Goal: Transaction & Acquisition: Purchase product/service

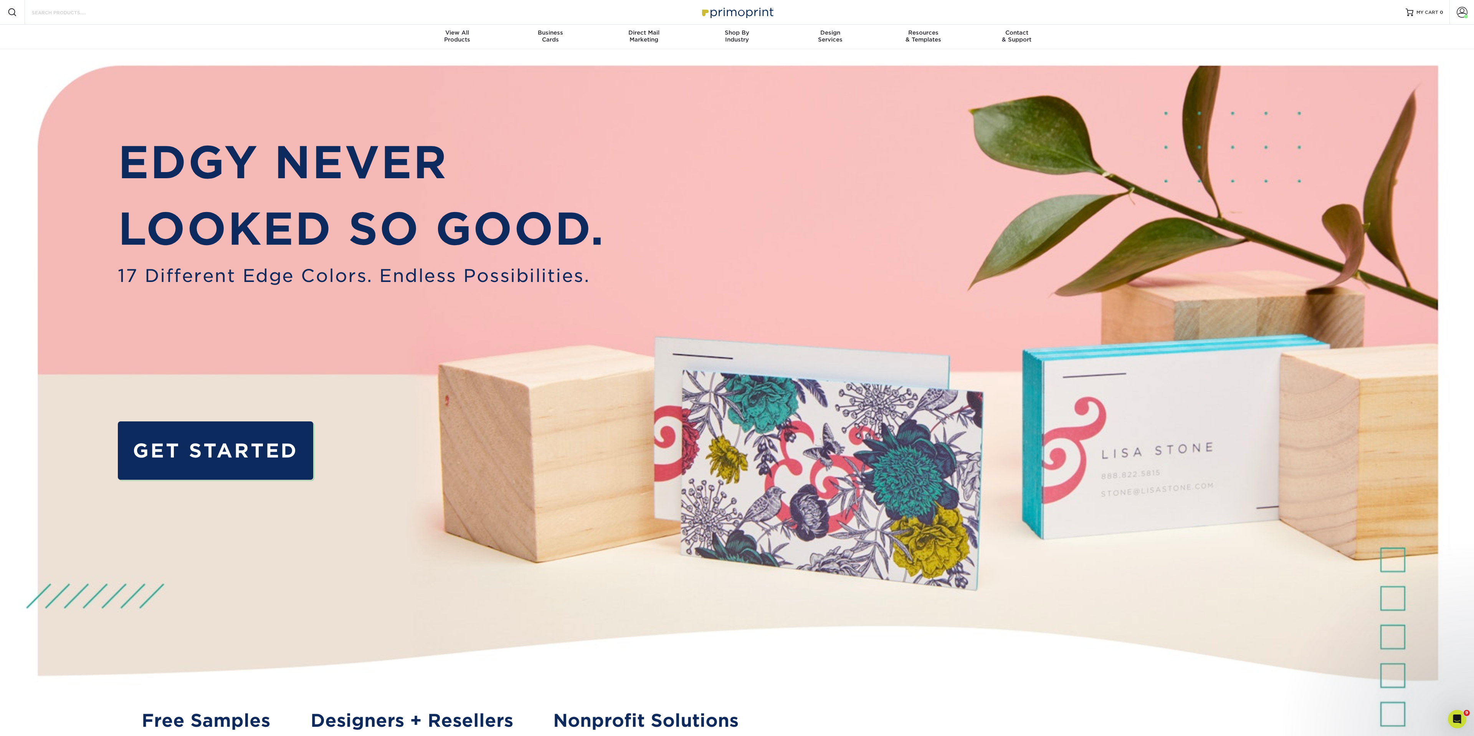
click at [51, 8] on input "Search Products" at bounding box center [68, 12] width 75 height 9
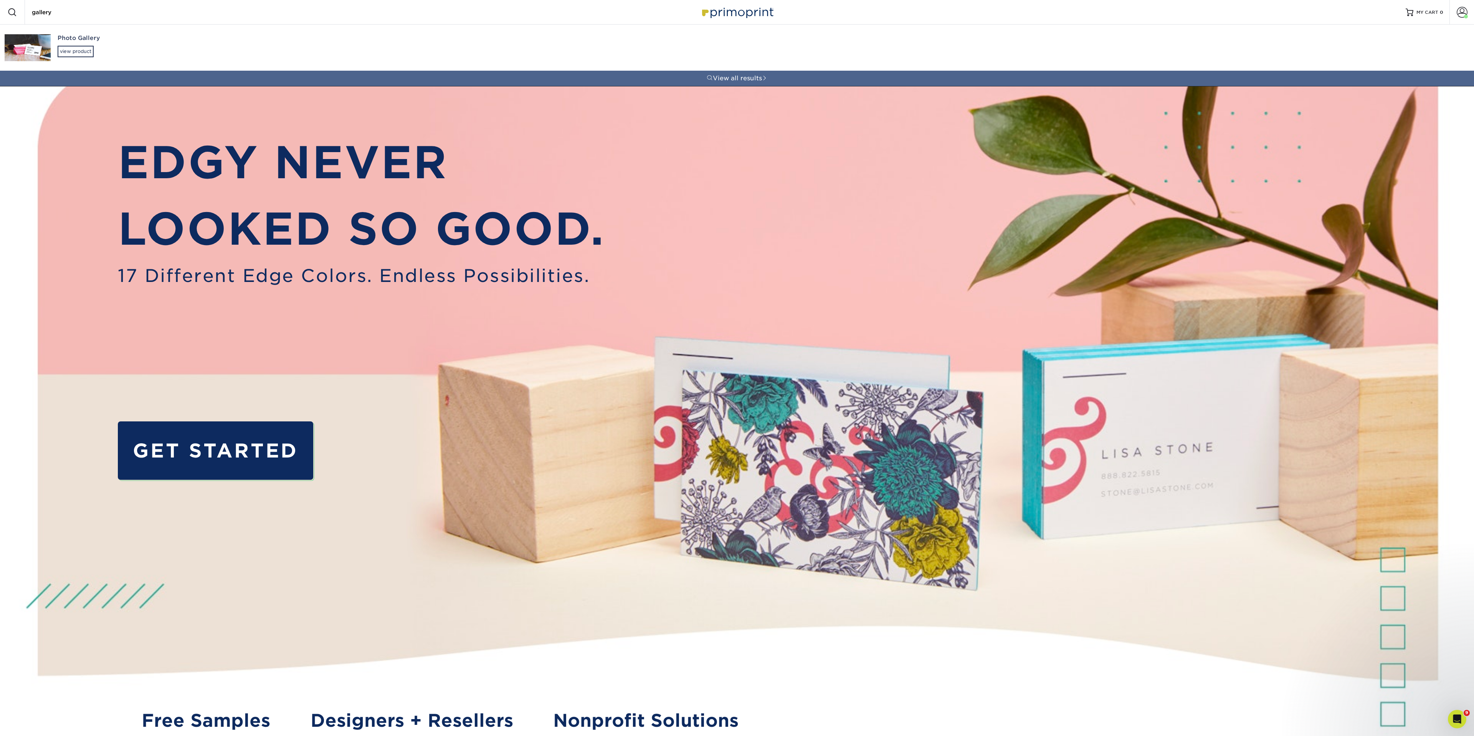
type input "gallery"
click at [76, 45] on div "Photo Gallery view product" at bounding box center [270, 46] width 425 height 42
click at [74, 40] on div "Photo Gallery" at bounding box center [270, 38] width 425 height 9
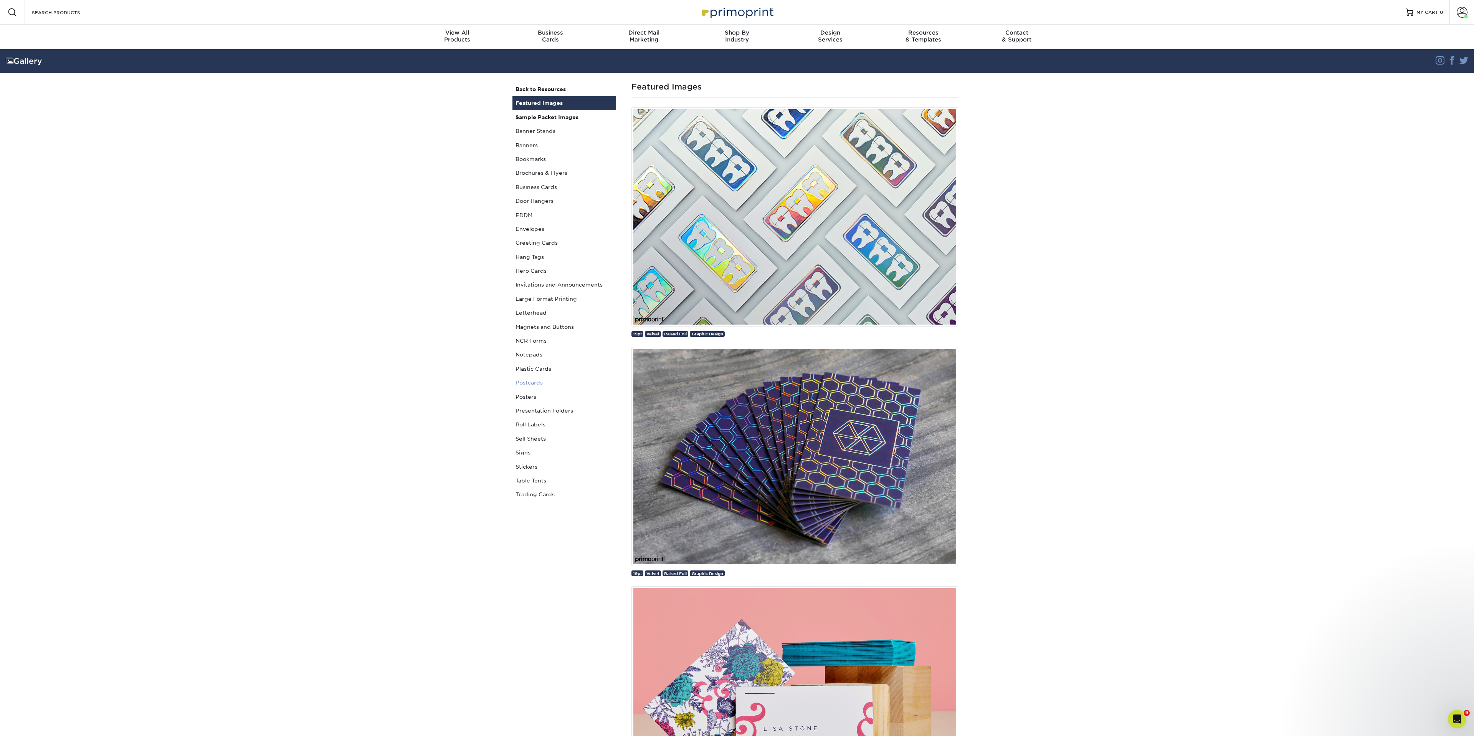
click at [530, 382] on link "Postcards" at bounding box center [565, 382] width 104 height 14
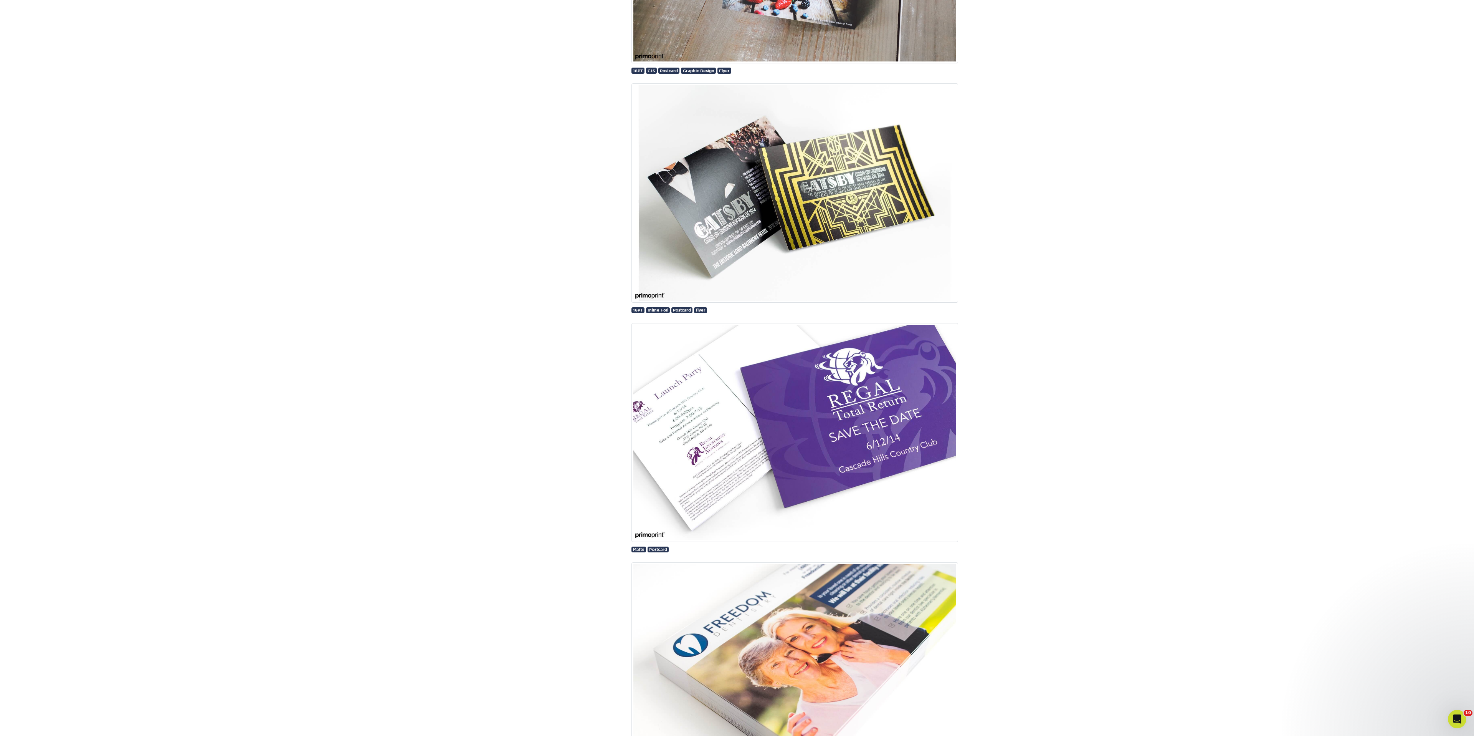
scroll to position [832, 0]
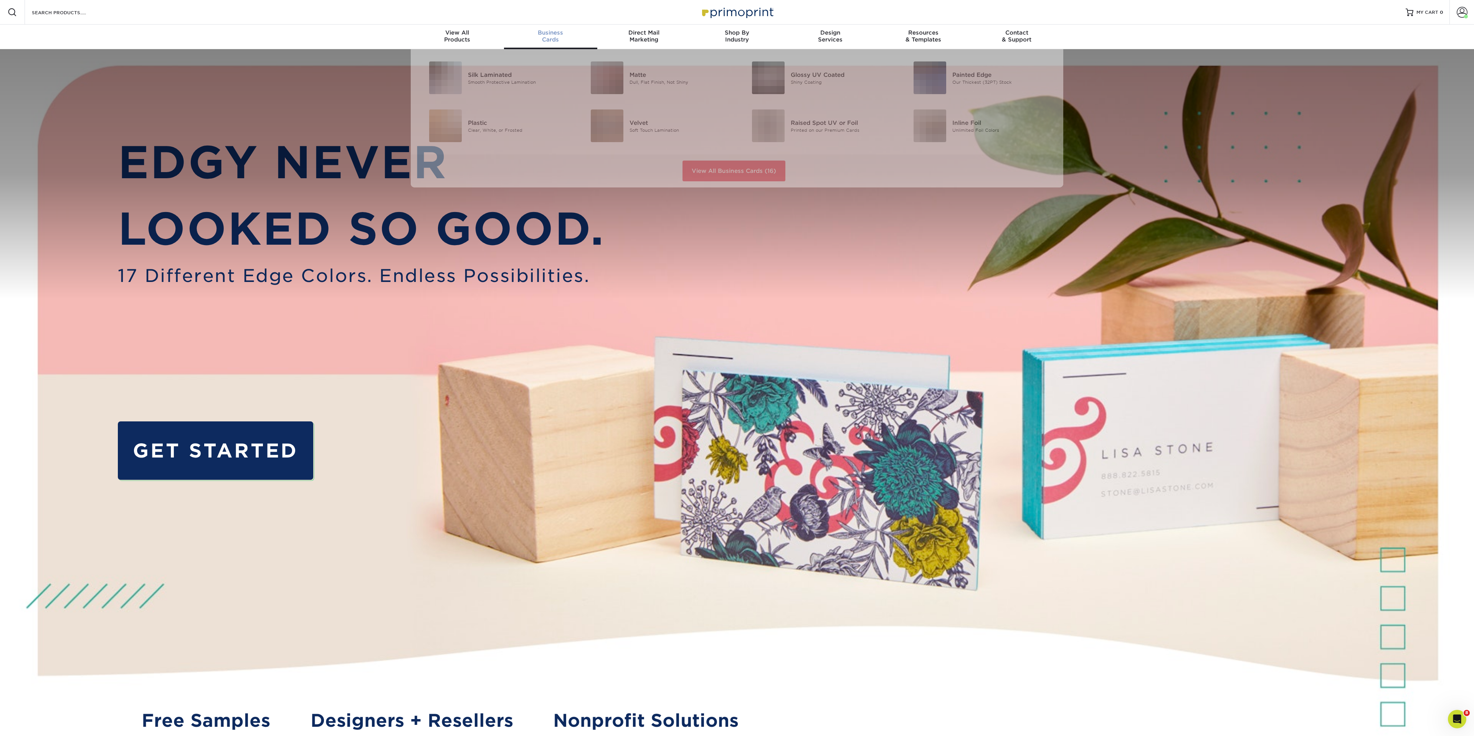
click at [549, 36] on div "Business Cards" at bounding box center [550, 36] width 93 height 14
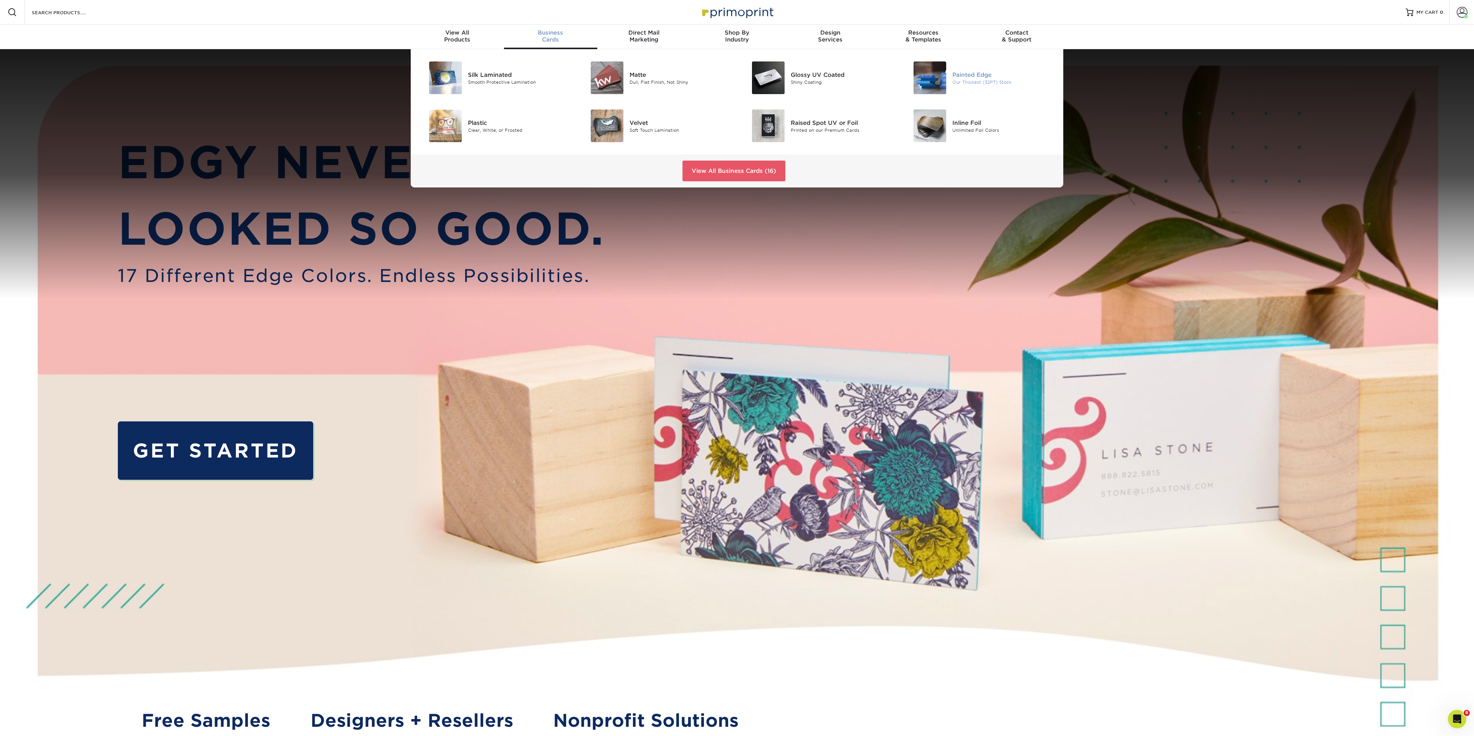
click at [964, 76] on div "Painted Edge" at bounding box center [1004, 74] width 102 height 8
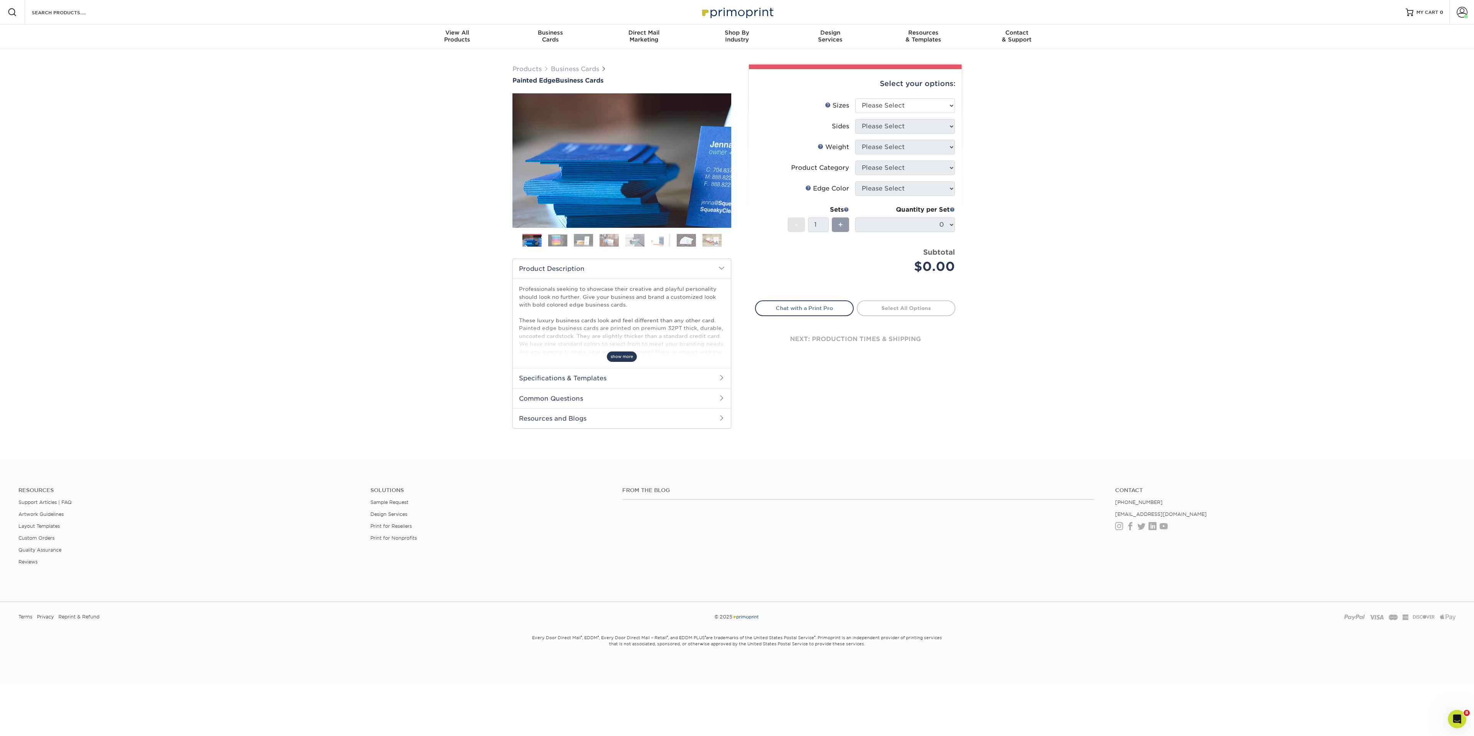
click at [626, 357] on span "show more" at bounding box center [622, 356] width 30 height 10
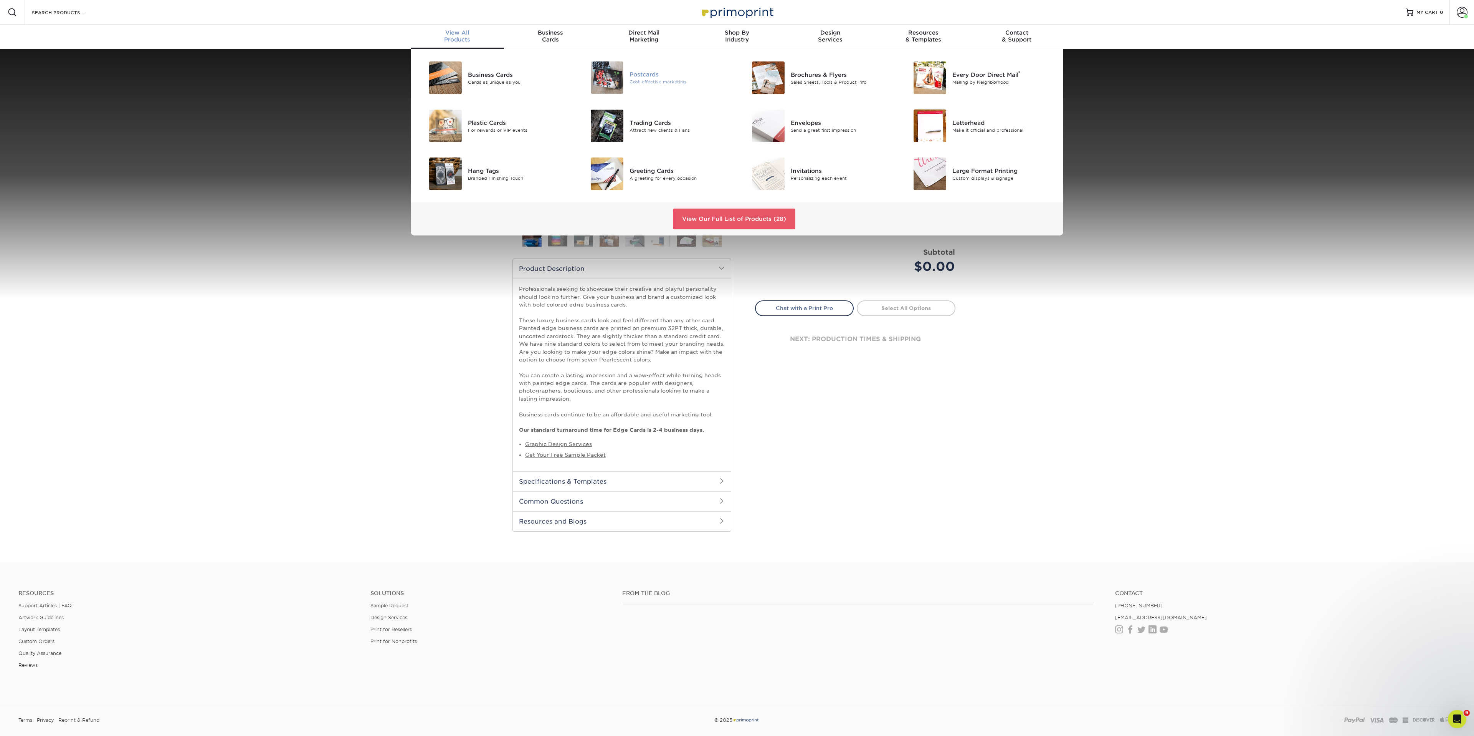
click at [637, 72] on div "Postcards" at bounding box center [681, 74] width 102 height 8
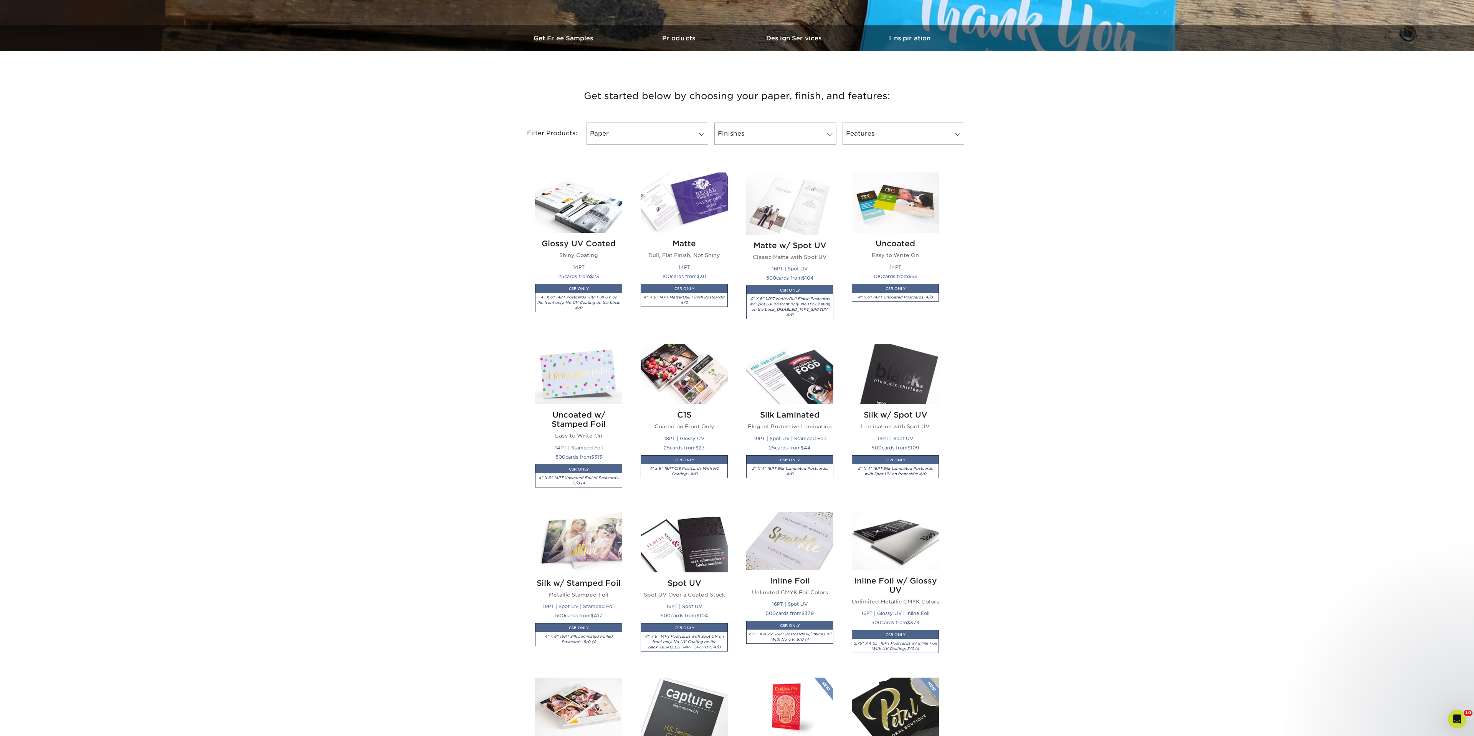
scroll to position [215, 0]
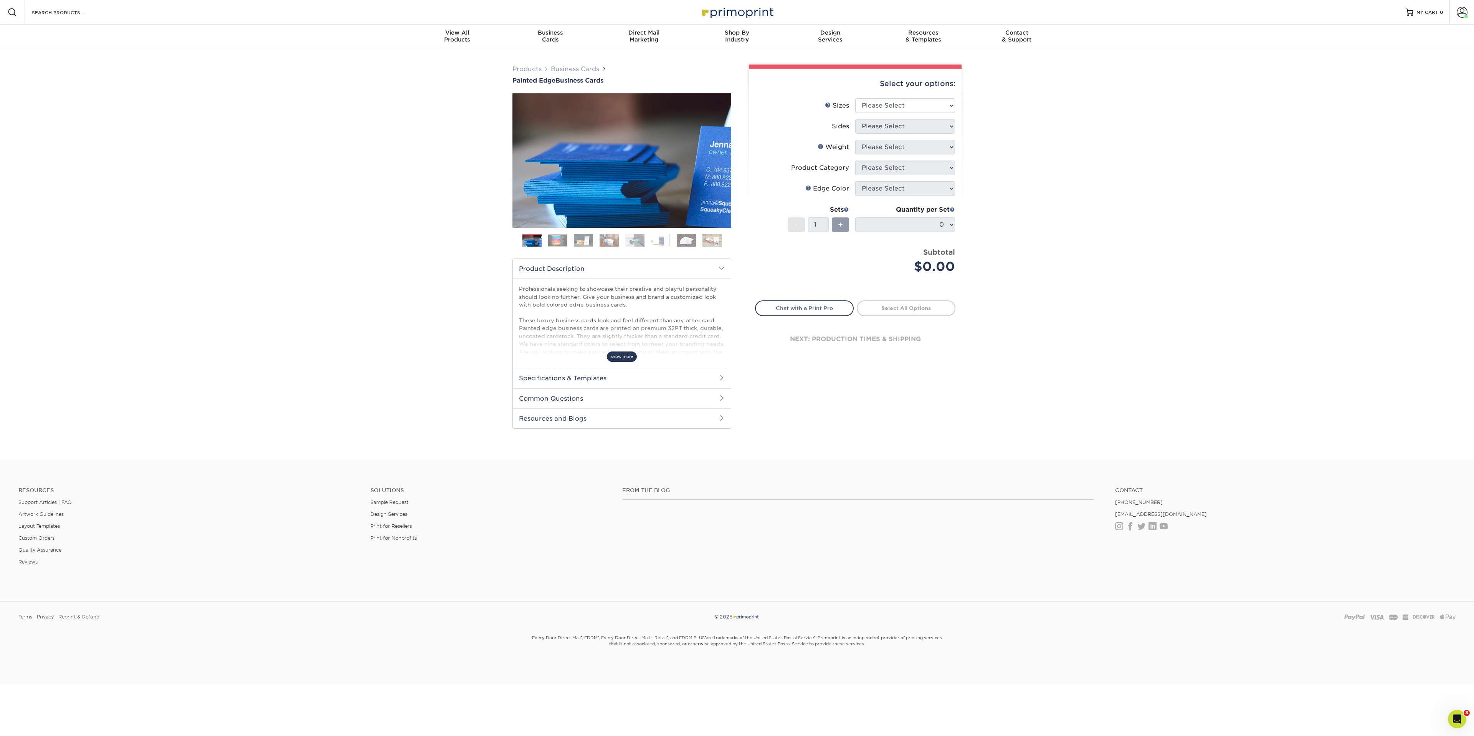
click at [625, 356] on span "show more" at bounding box center [622, 356] width 30 height 10
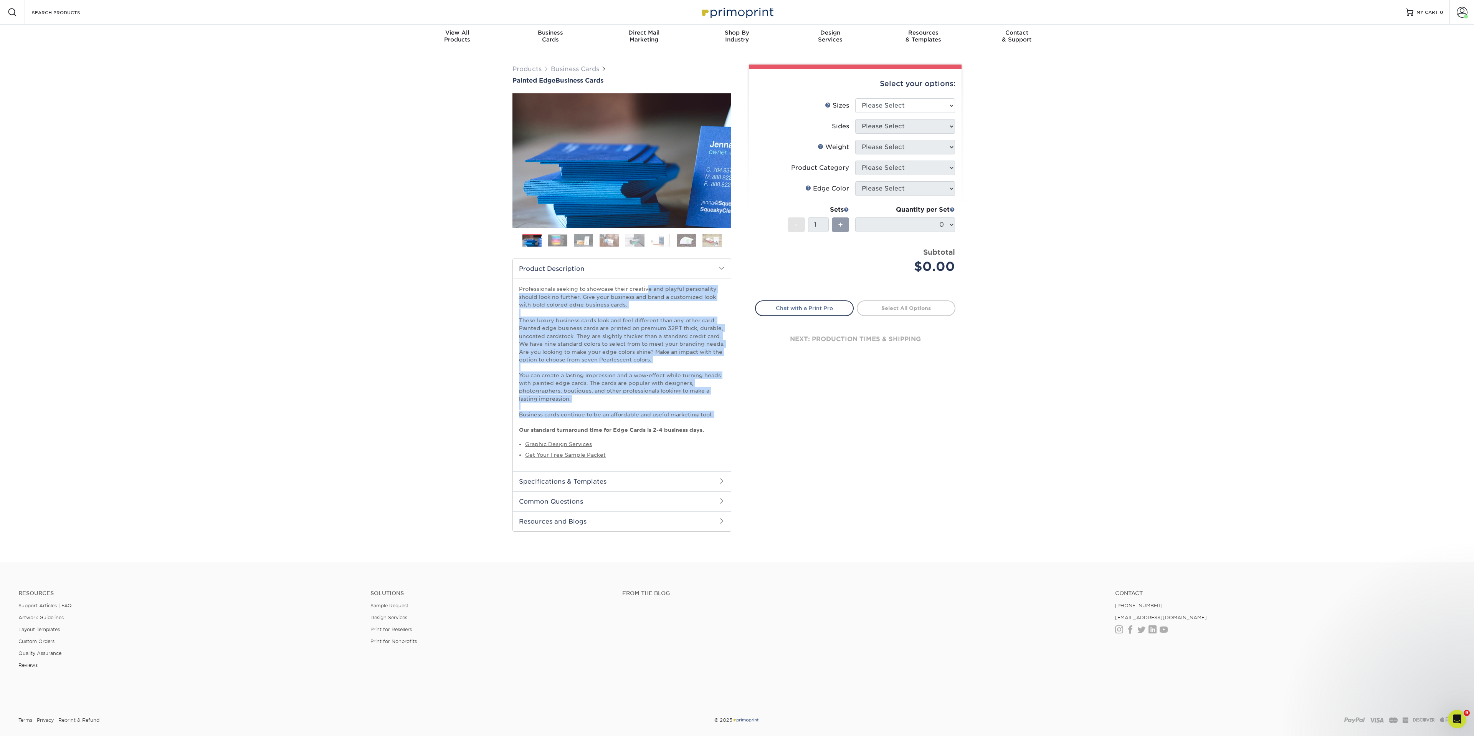
drag, startPoint x: 710, startPoint y: 418, endPoint x: 516, endPoint y: 287, distance: 234.6
click at [516, 287] on div "Professionals seeking to showcase their creative and playful personality should…" at bounding box center [622, 374] width 218 height 192
copy p "Professionals seeking to showcase their creative and playful personality should…"
click at [568, 481] on h2 "Specifications & Templates" at bounding box center [622, 481] width 218 height 20
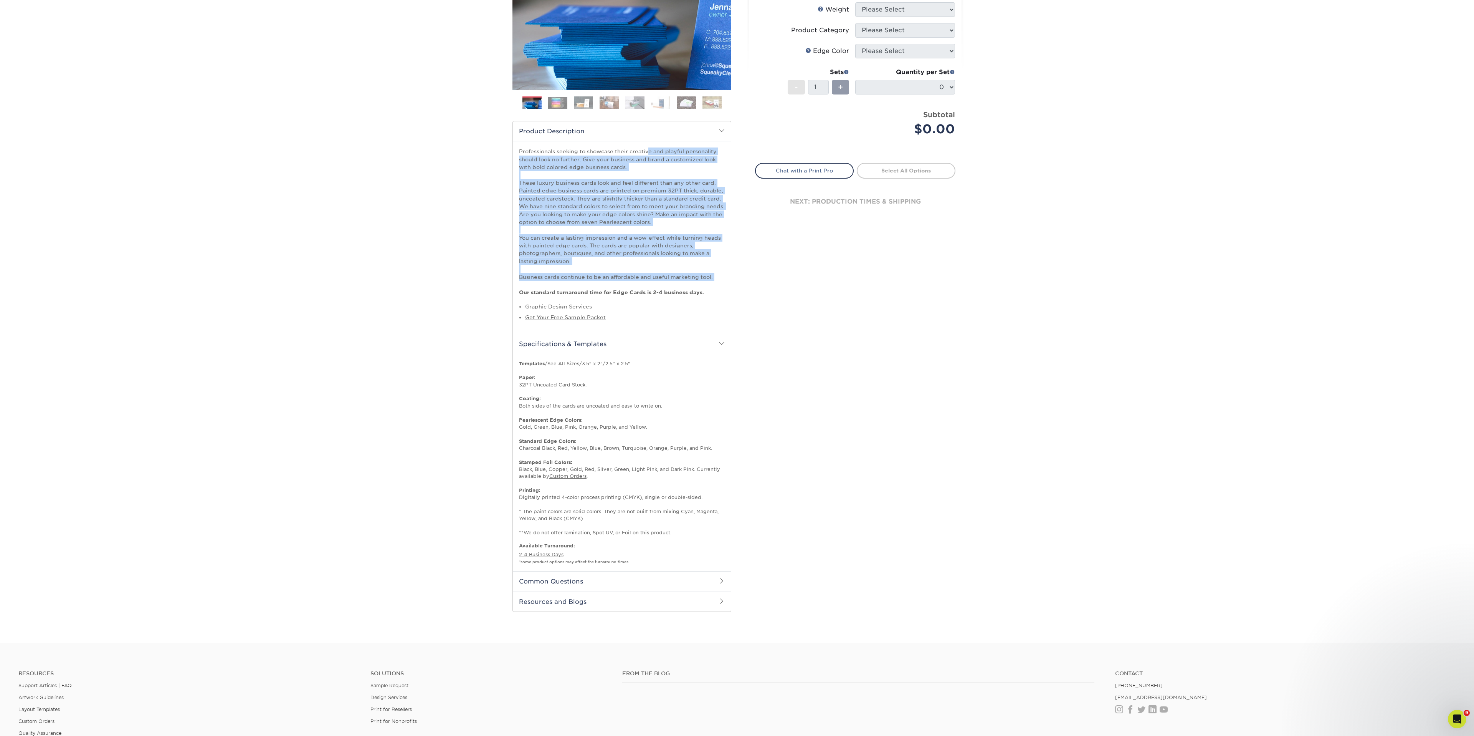
scroll to position [144, 0]
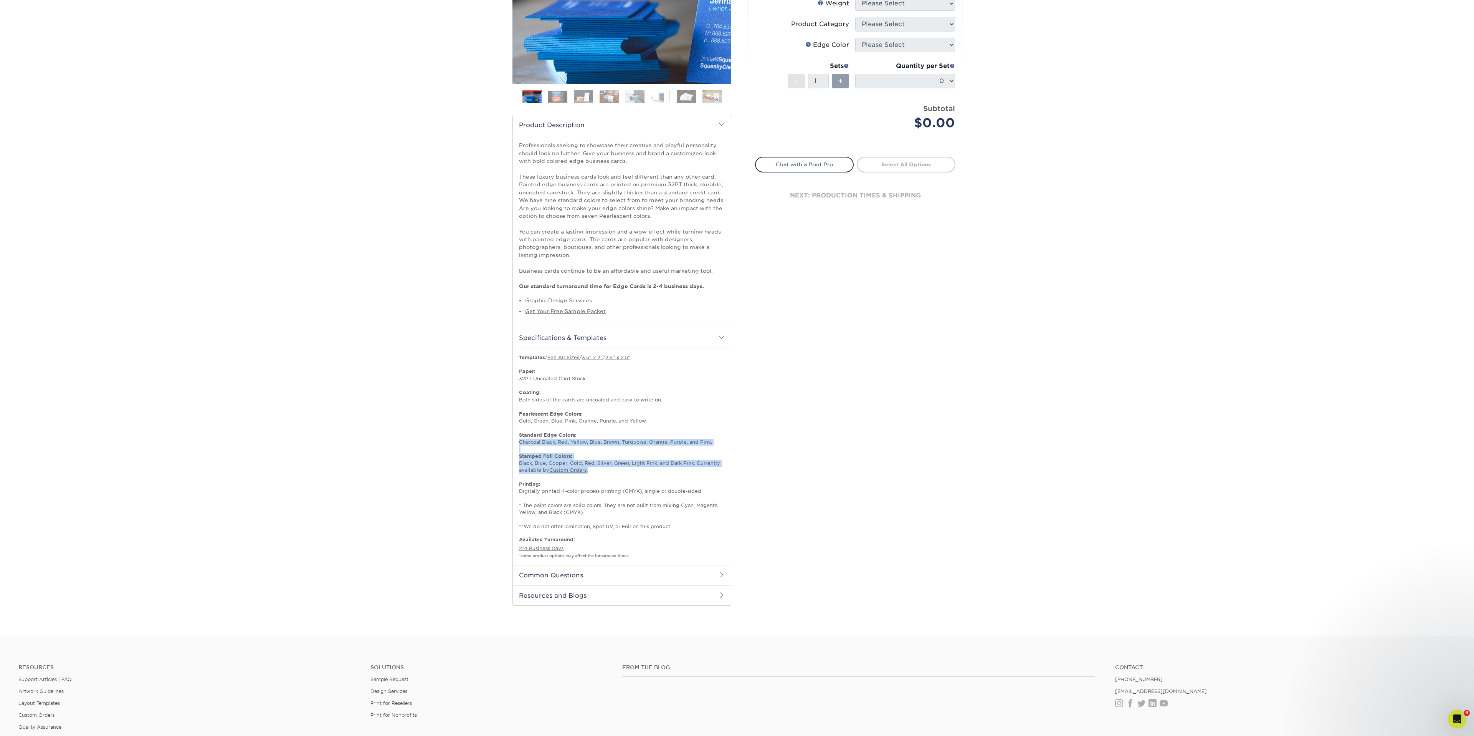
drag, startPoint x: 518, startPoint y: 440, endPoint x: 725, endPoint y: 470, distance: 209.0
click at [725, 470] on div "Starting at 250 for only $ 130 (Price will vary by printed sides, features, siz…" at bounding box center [622, 456] width 218 height 218
copy p "Charcoal Black, Red, Yellow, Blue, Brown, Turquoise, Orange, Purple, and Pink. …"
click at [586, 472] on link "Custom Orders" at bounding box center [567, 470] width 37 height 6
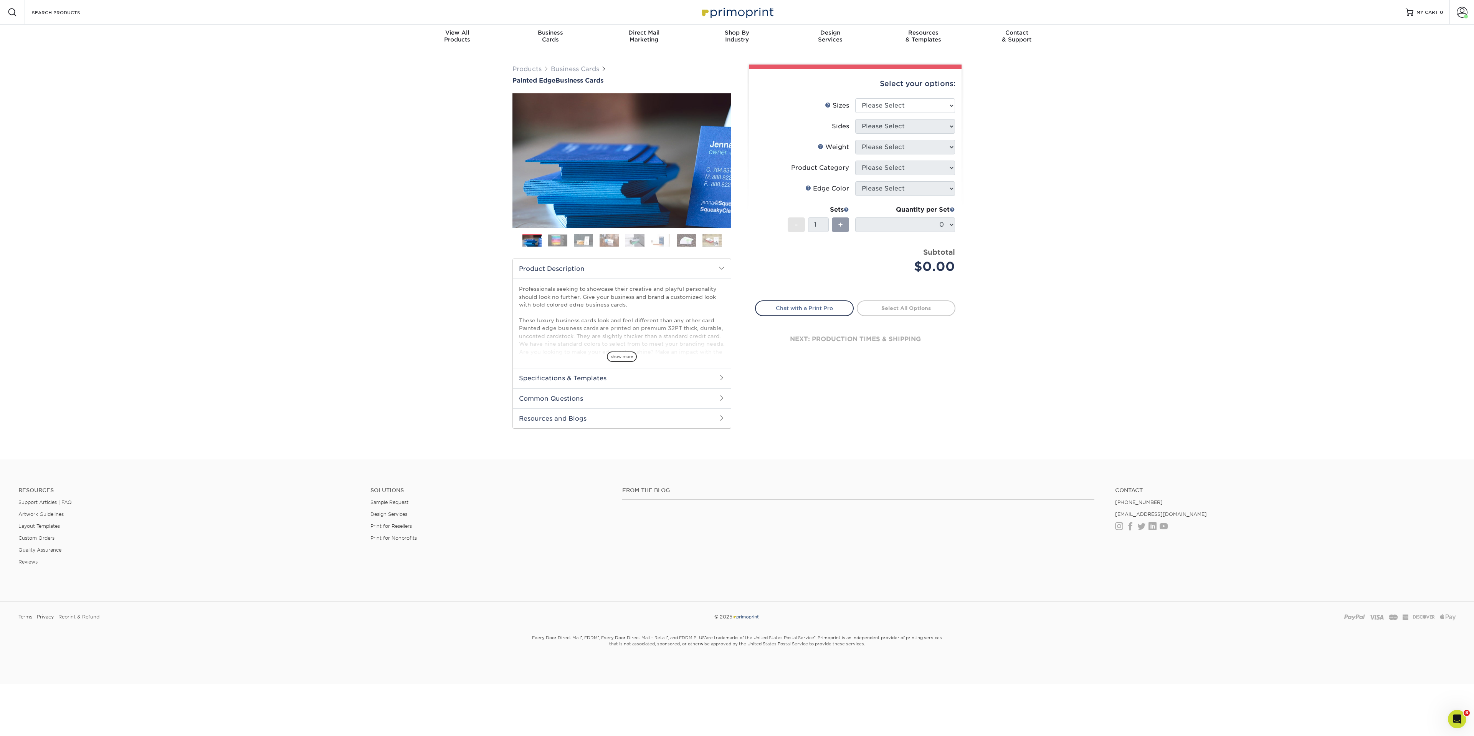
click at [624, 362] on div "Professionals seeking to showcase their creative and playful personality should…" at bounding box center [622, 322] width 218 height 89
click at [624, 350] on div "show more" at bounding box center [622, 343] width 206 height 37
click at [625, 360] on span "show more" at bounding box center [622, 356] width 30 height 10
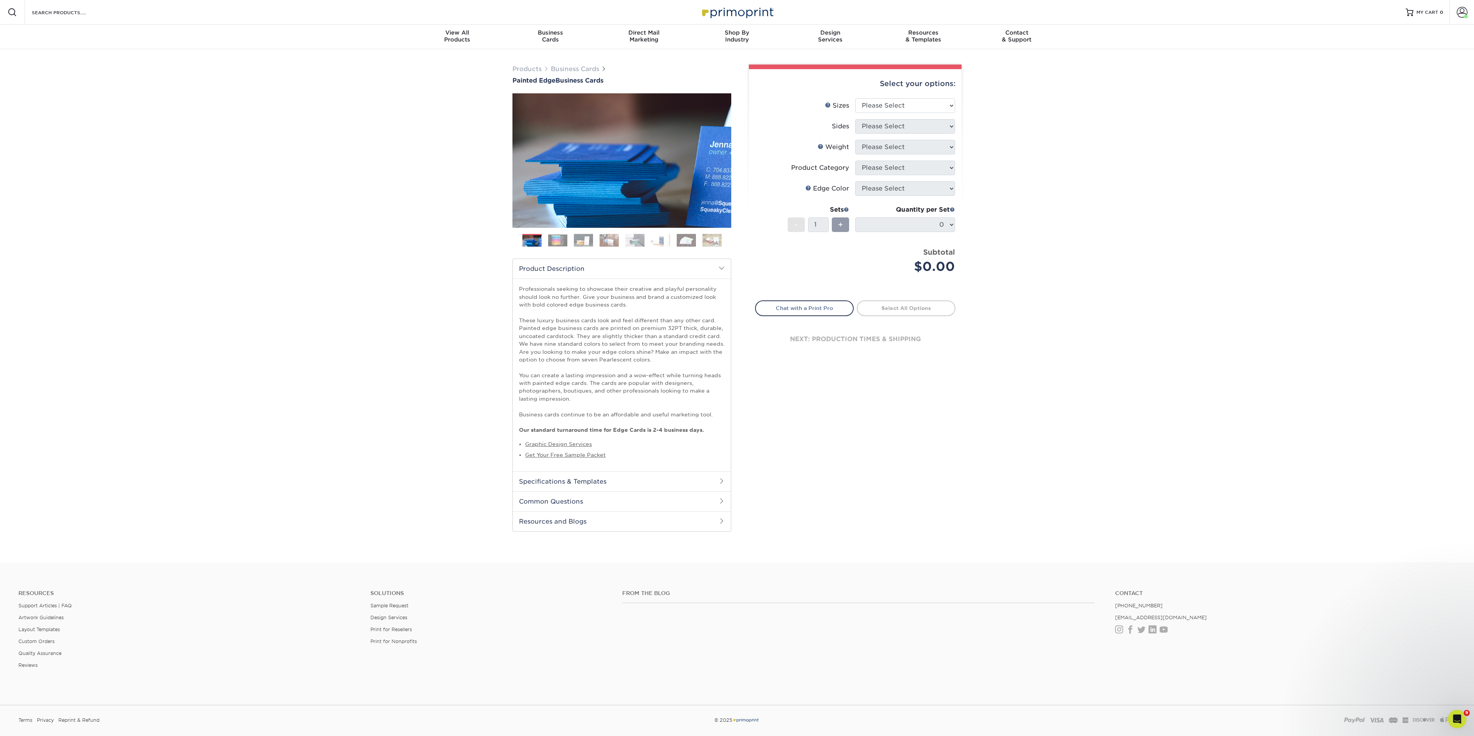
click at [563, 478] on h2 "Specifications & Templates" at bounding box center [622, 481] width 218 height 20
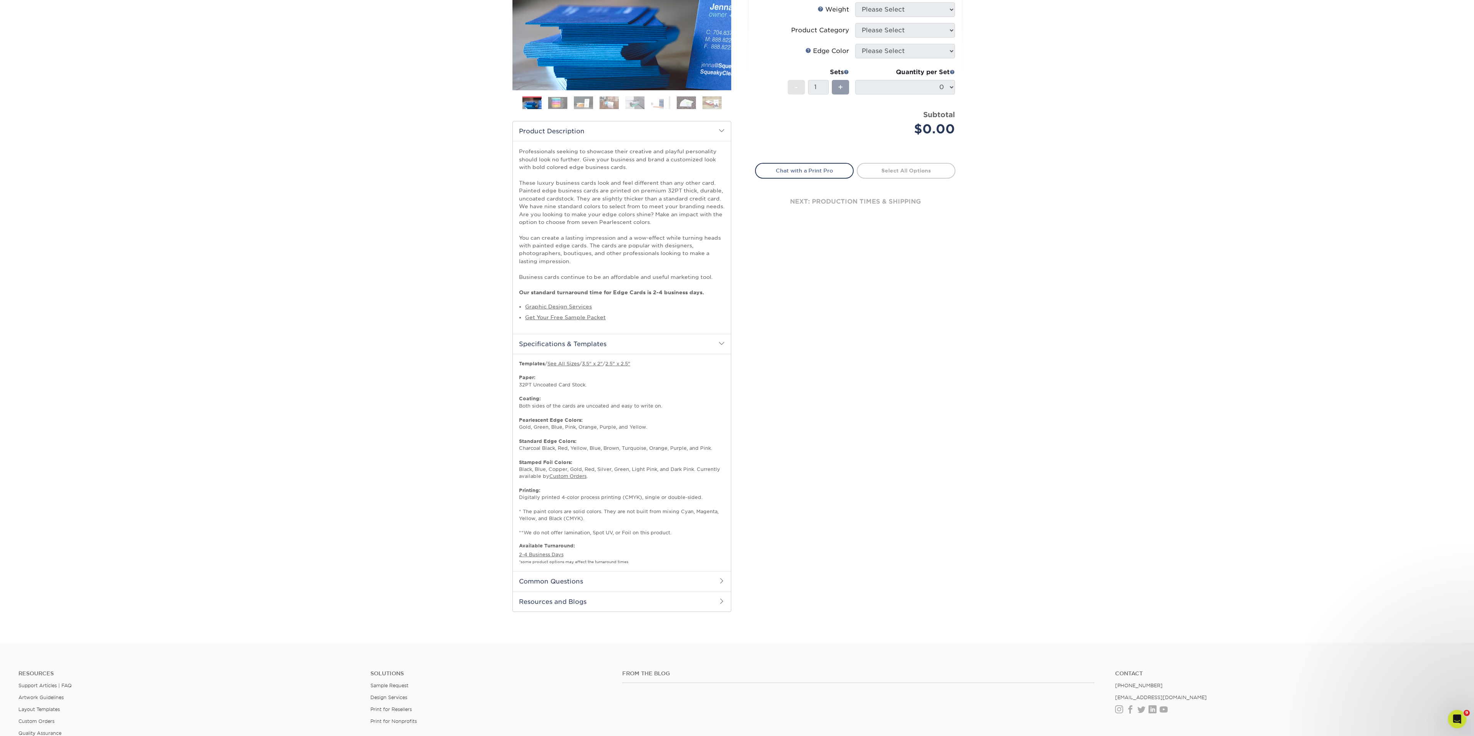
scroll to position [136, 0]
drag, startPoint x: 653, startPoint y: 433, endPoint x: 536, endPoint y: 432, distance: 117.5
click at [536, 432] on p "Templates / See All Sizes / 3.5" x 2" / 2.5" x 2.5" Paper: 32PT Uncoated Card S…" at bounding box center [622, 450] width 206 height 176
drag, startPoint x: 520, startPoint y: 428, endPoint x: 650, endPoint y: 427, distance: 129.8
click at [650, 427] on p "Templates / See All Sizes / 3.5" x 2" / 2.5" x 2.5" Paper: 32PT Uncoated Card S…" at bounding box center [622, 450] width 206 height 176
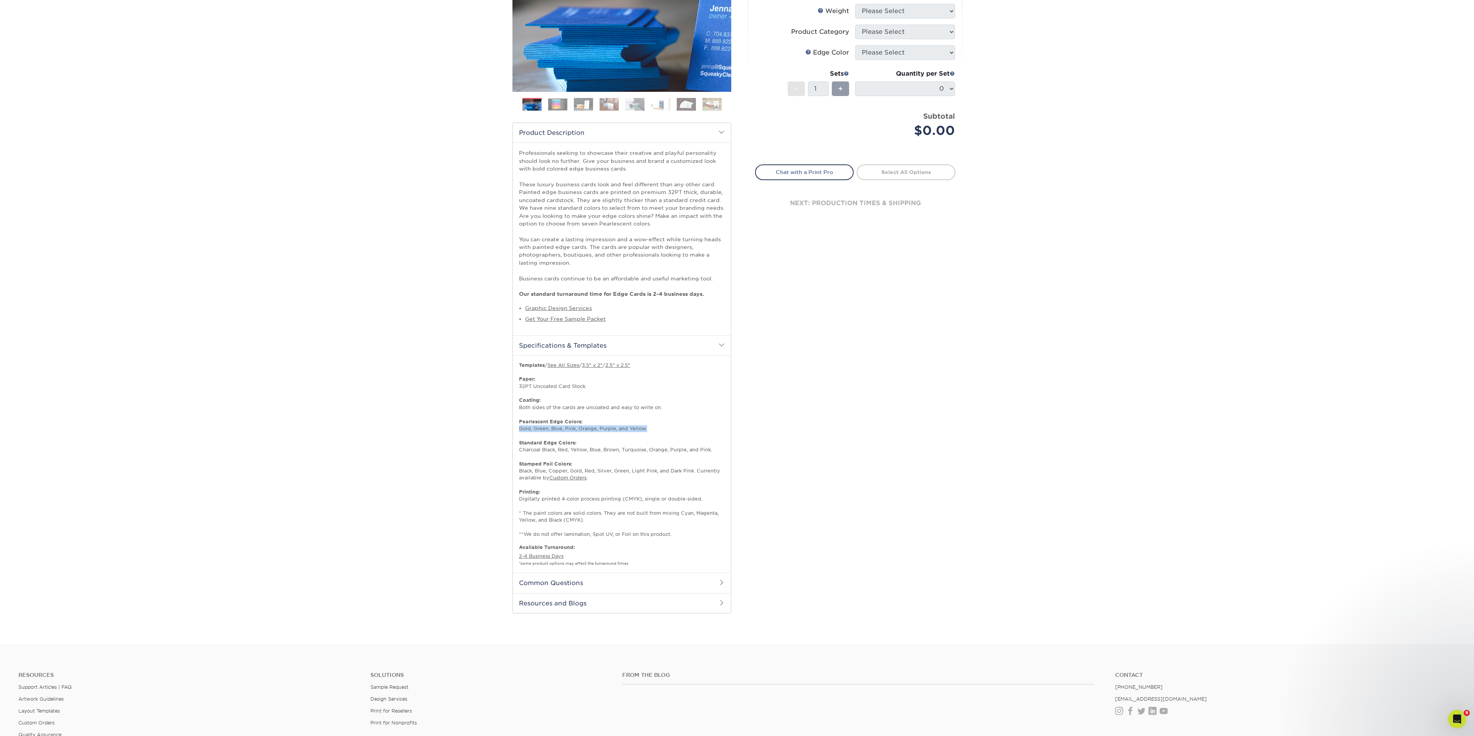
copy p "Gold, Green, Blue, Pink, Orange, Purple, and Yellow."
